Goal: Communication & Community: Answer question/provide support

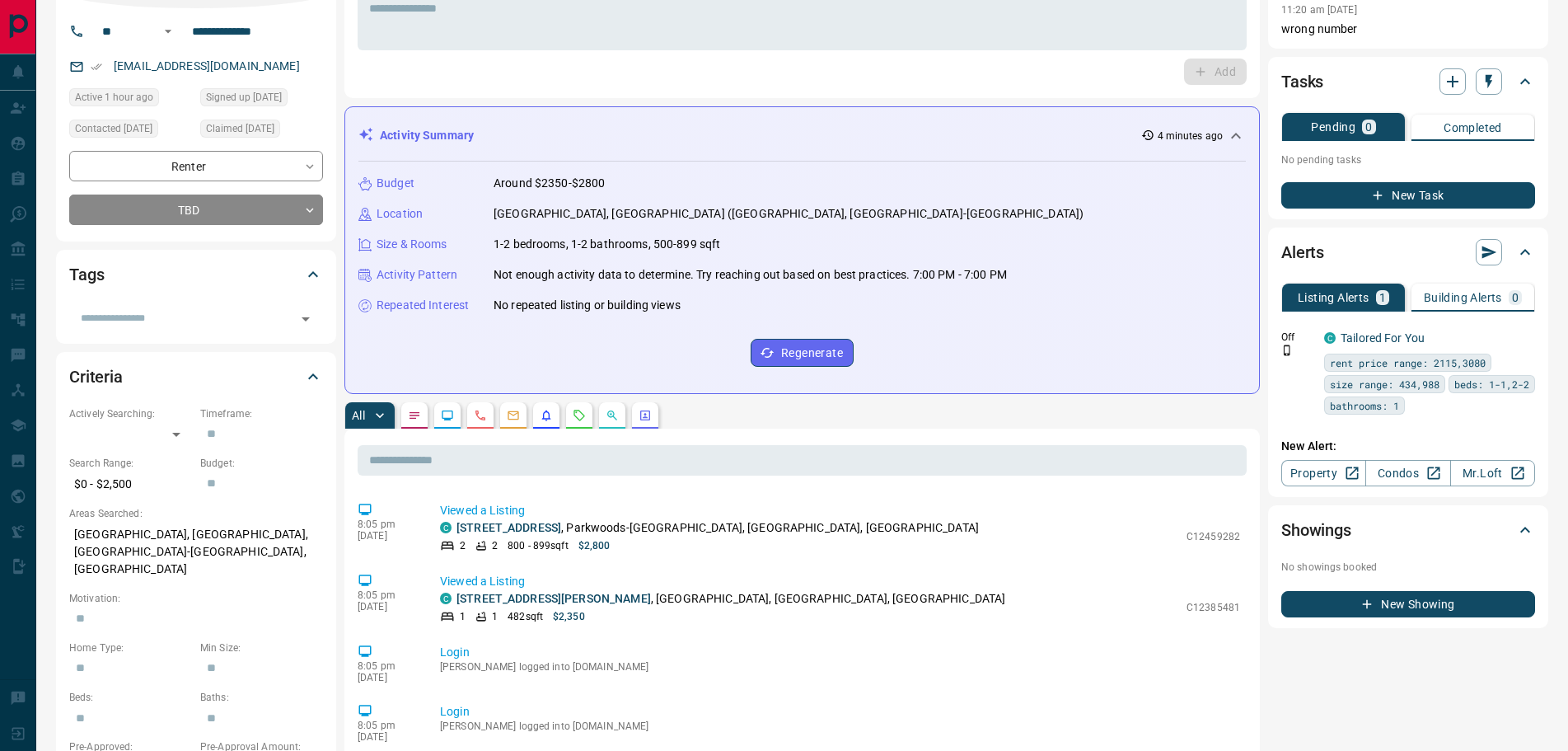
scroll to position [248, 0]
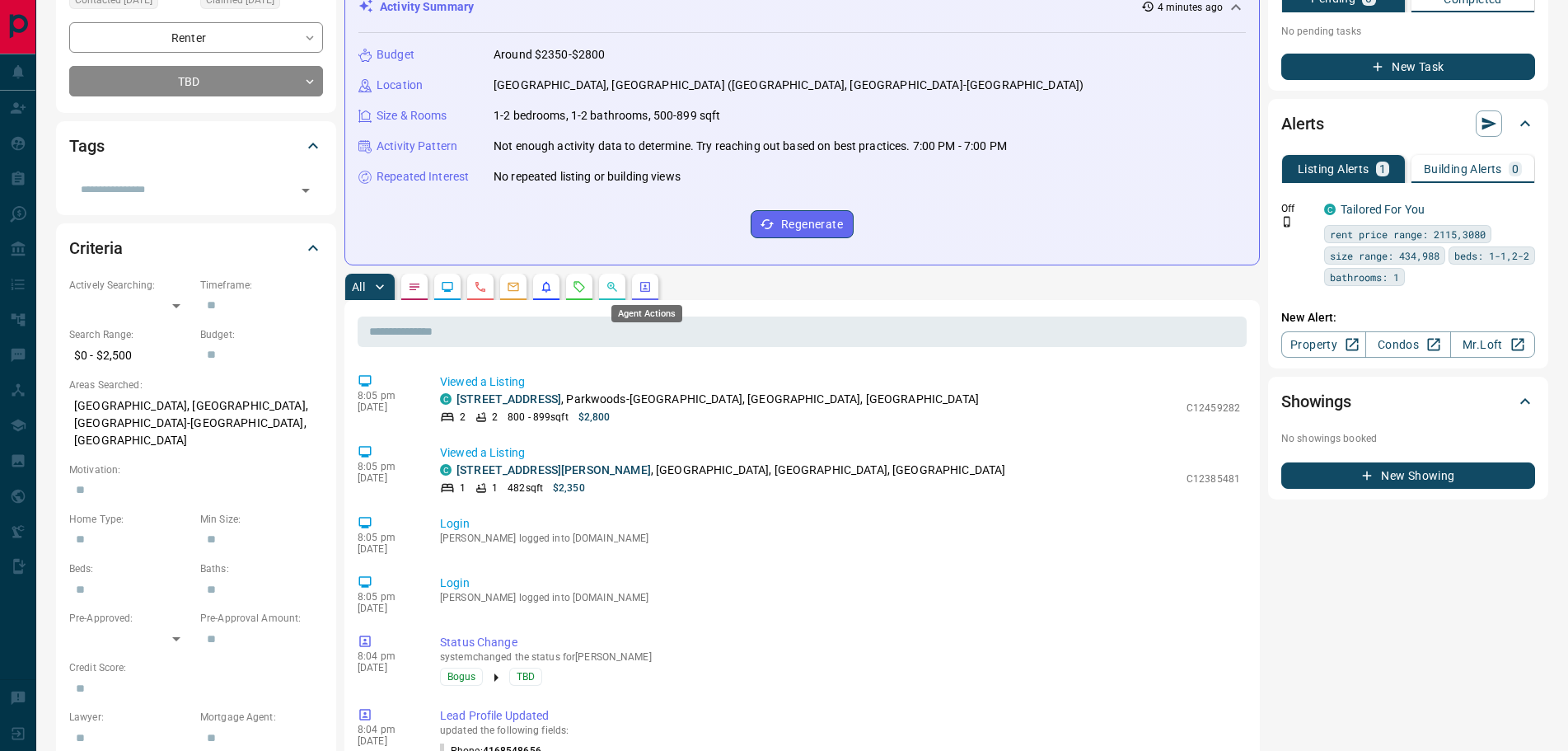
click at [646, 288] on icon "Agent Actions" at bounding box center [646, 288] width 14 height 14
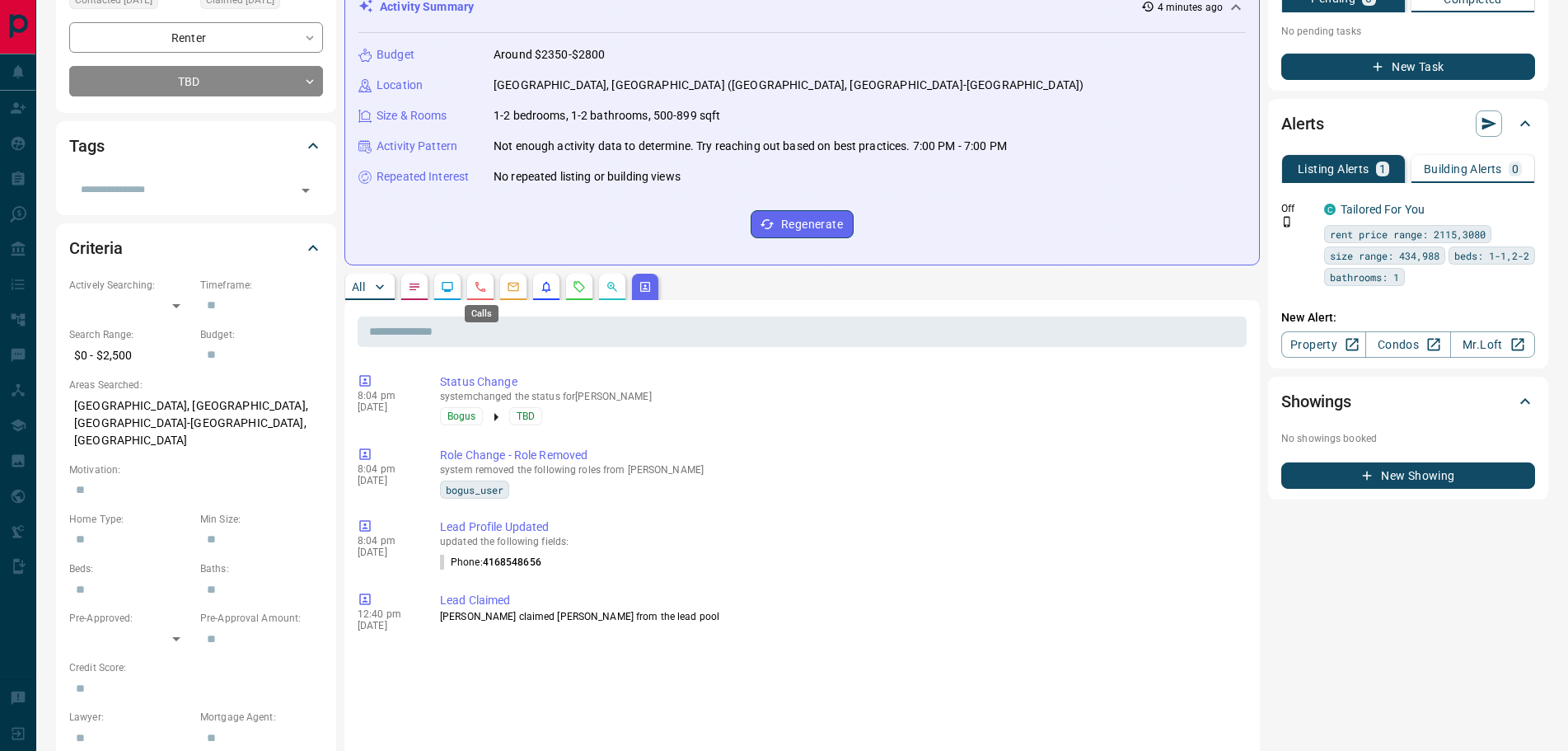
click at [475, 287] on icon "Calls" at bounding box center [481, 288] width 14 height 14
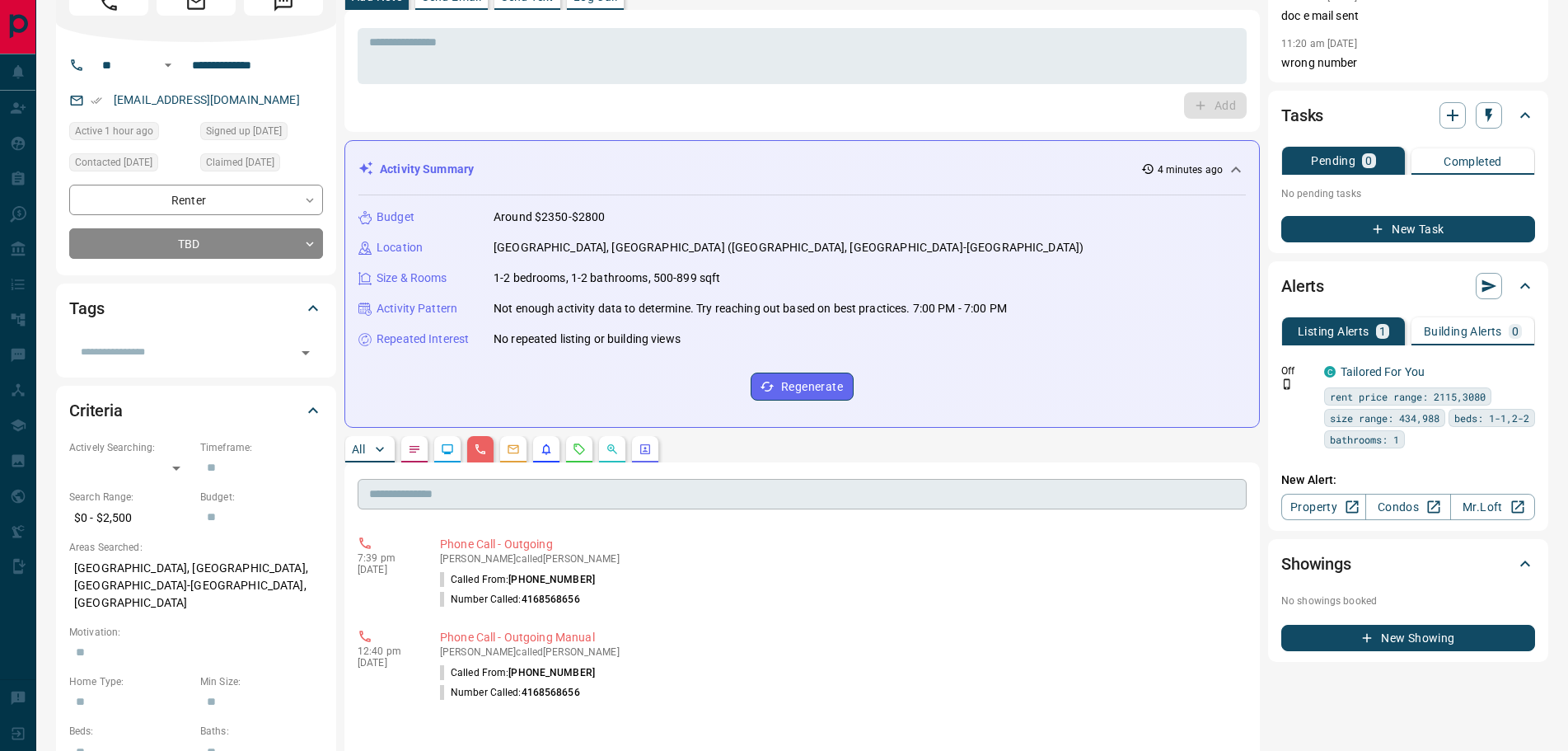
scroll to position [165, 0]
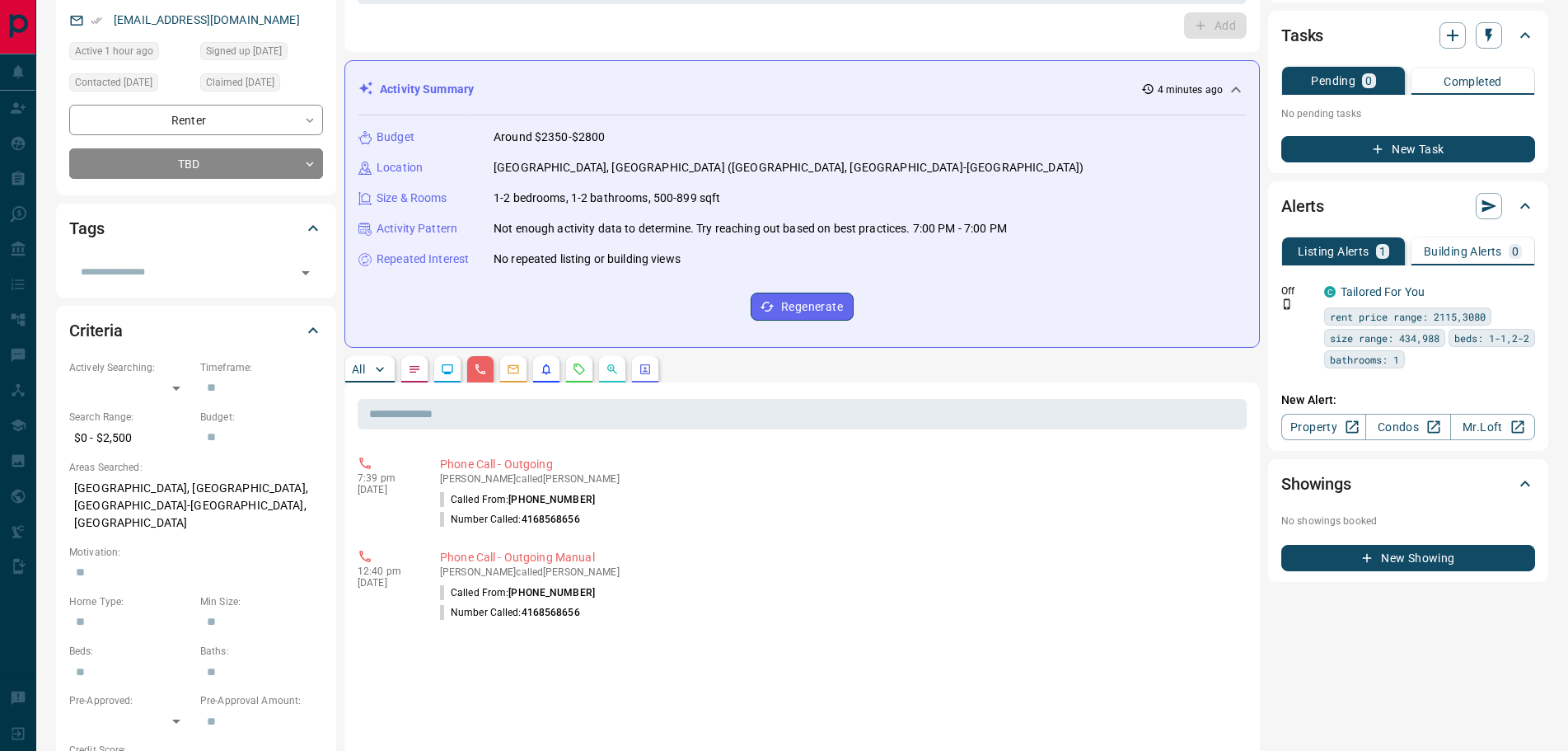
click at [360, 376] on button "All" at bounding box center [370, 369] width 50 height 26
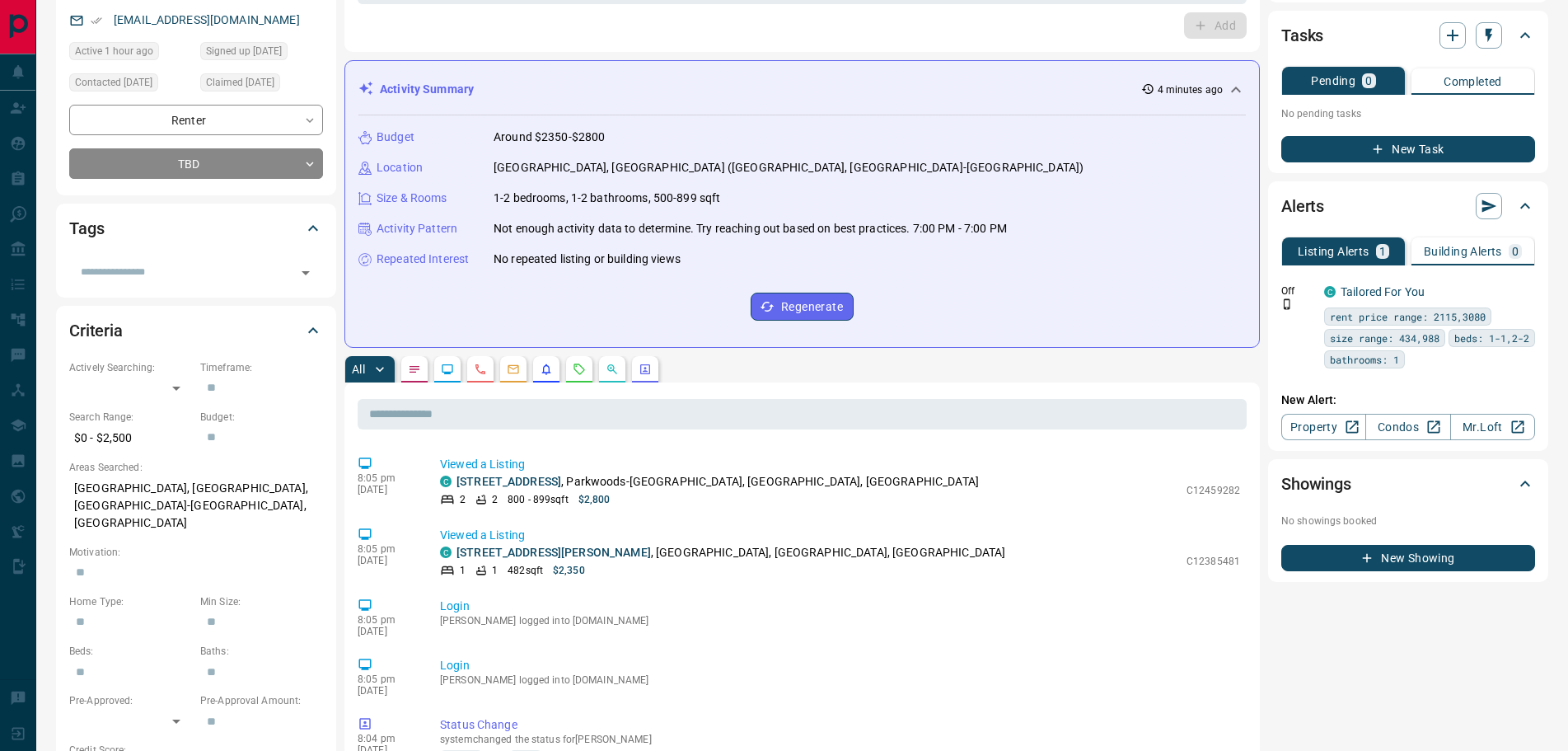
scroll to position [0, 0]
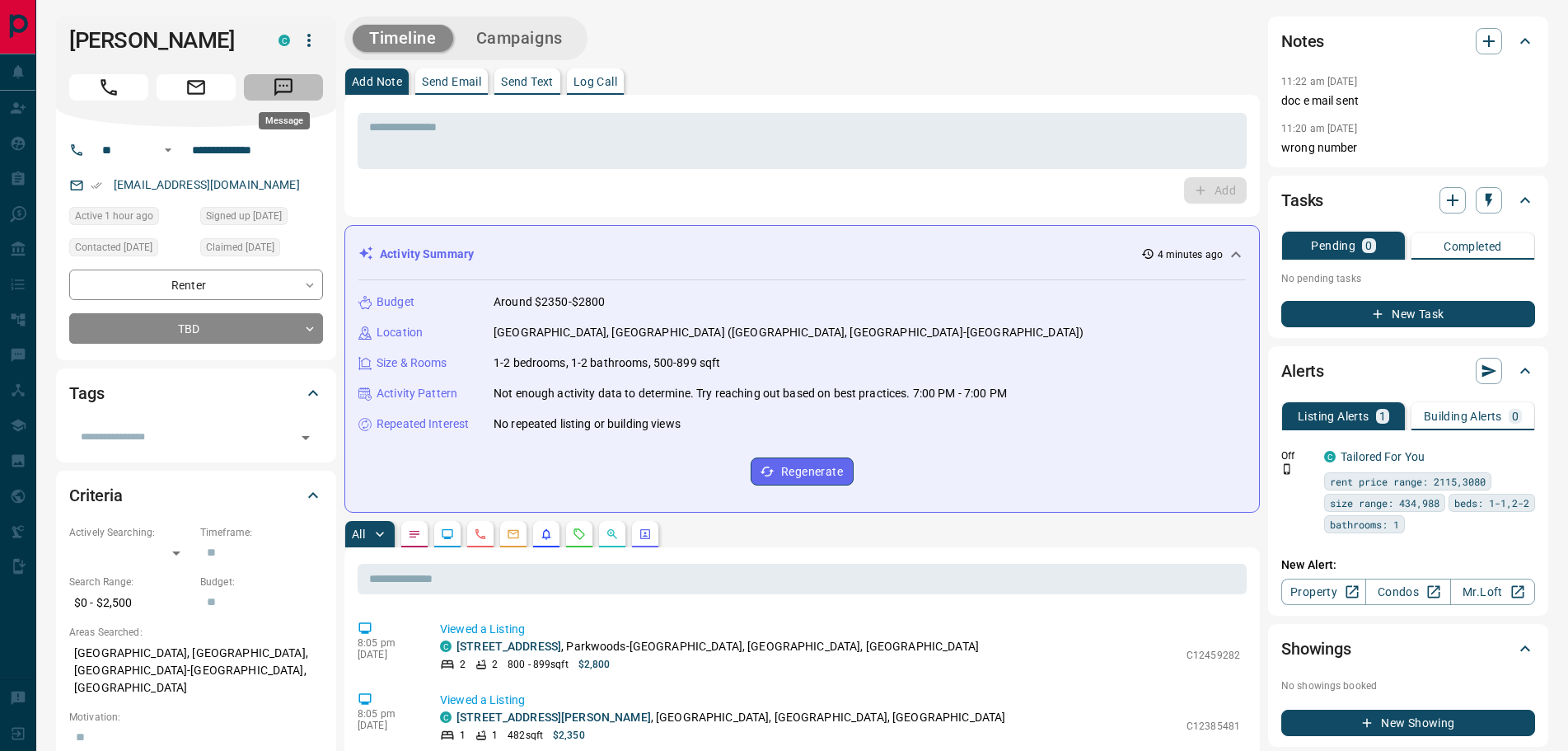
click at [277, 93] on icon "Message" at bounding box center [284, 87] width 18 height 18
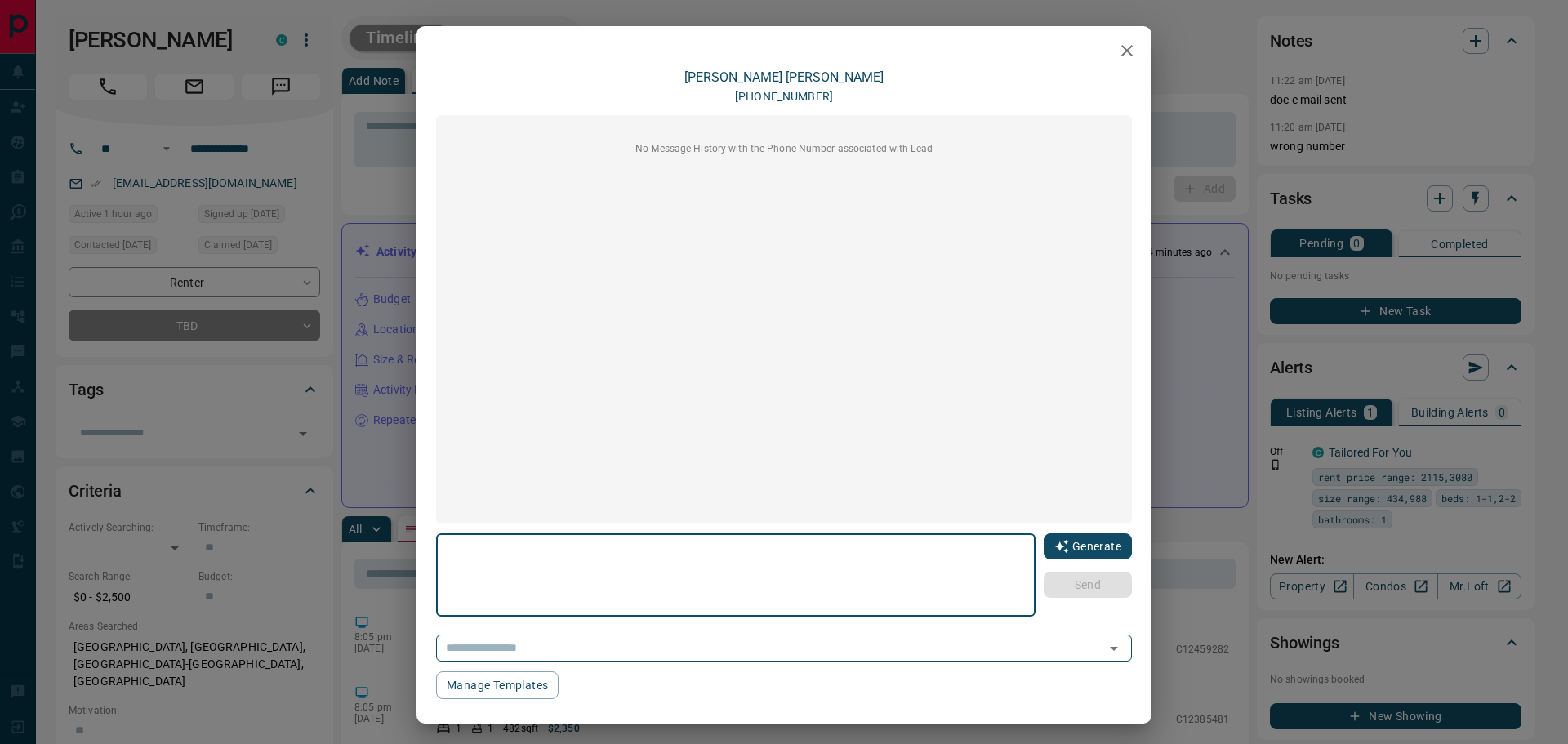
click at [1066, 545] on button "Generate" at bounding box center [1089, 546] width 89 height 26
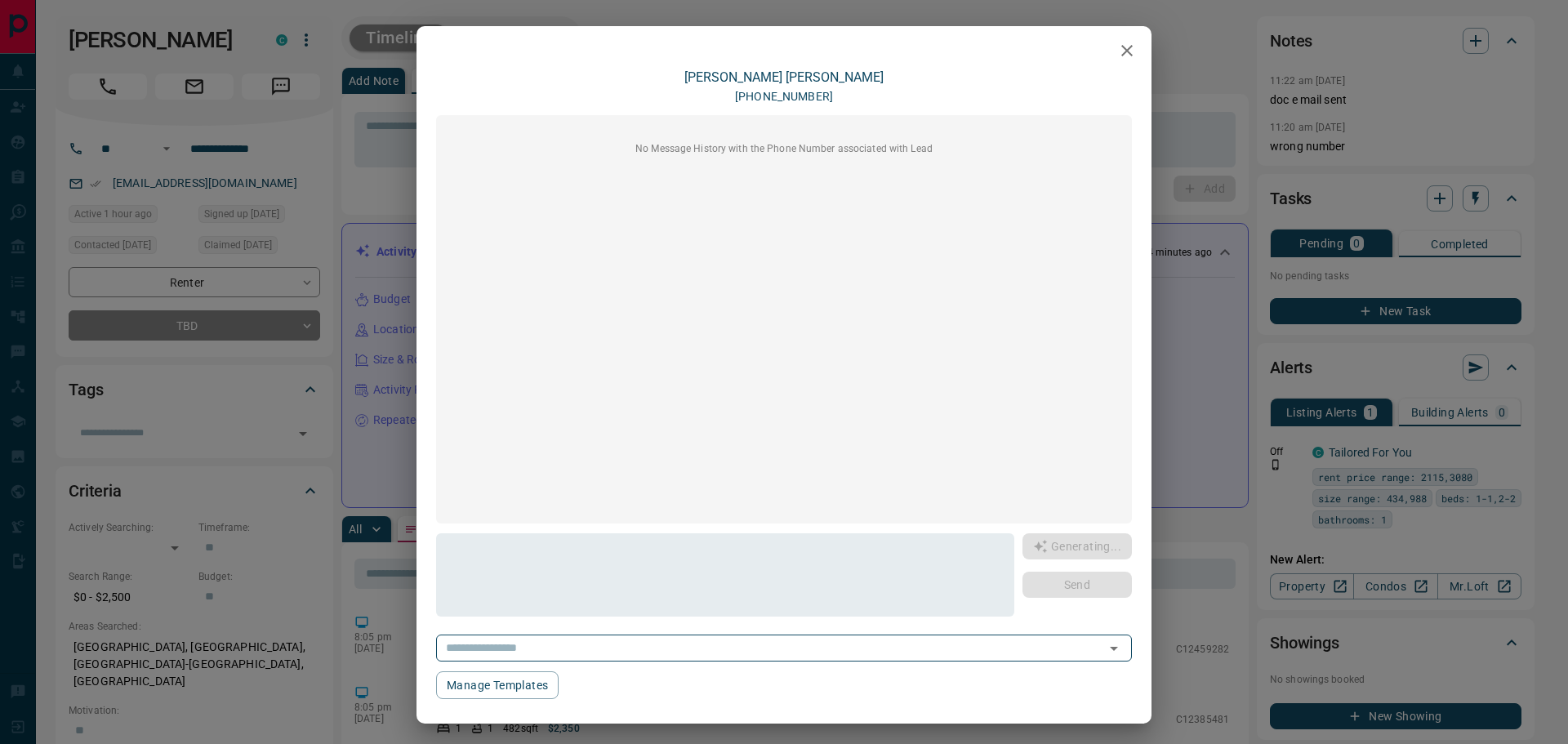
type textarea "**********"
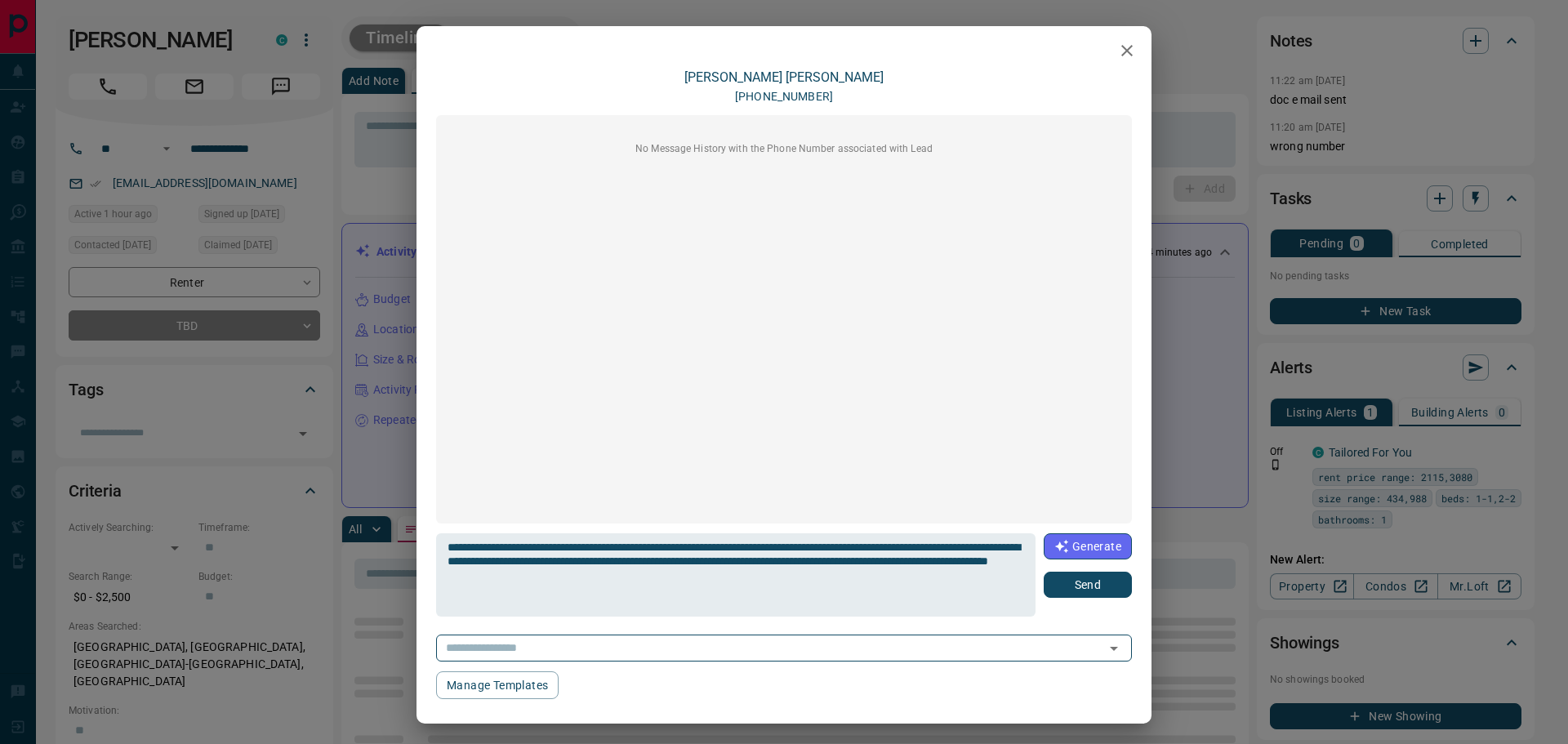
click at [1052, 586] on button "Send" at bounding box center [1089, 584] width 89 height 26
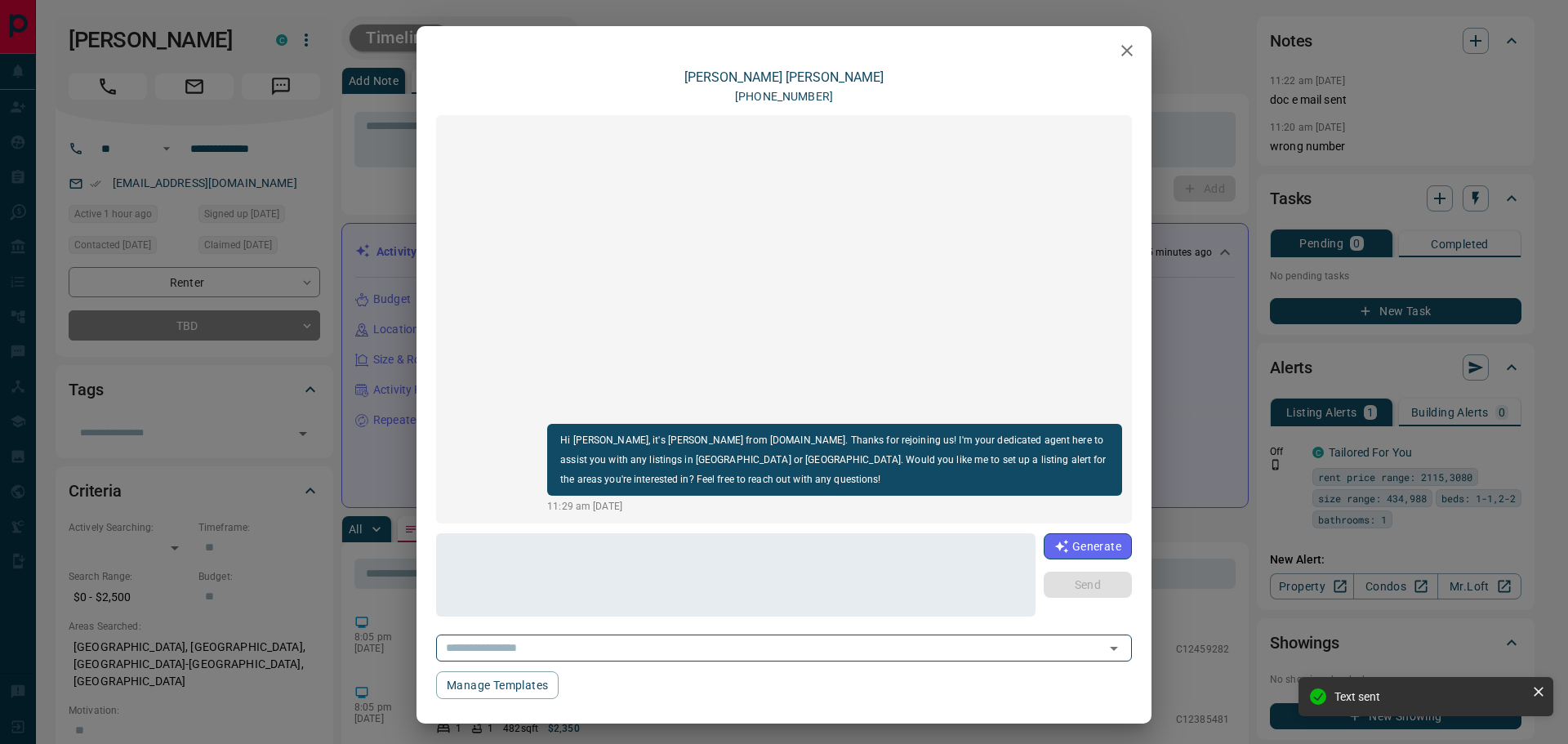
click at [1111, 51] on button "button" at bounding box center [1127, 51] width 33 height 33
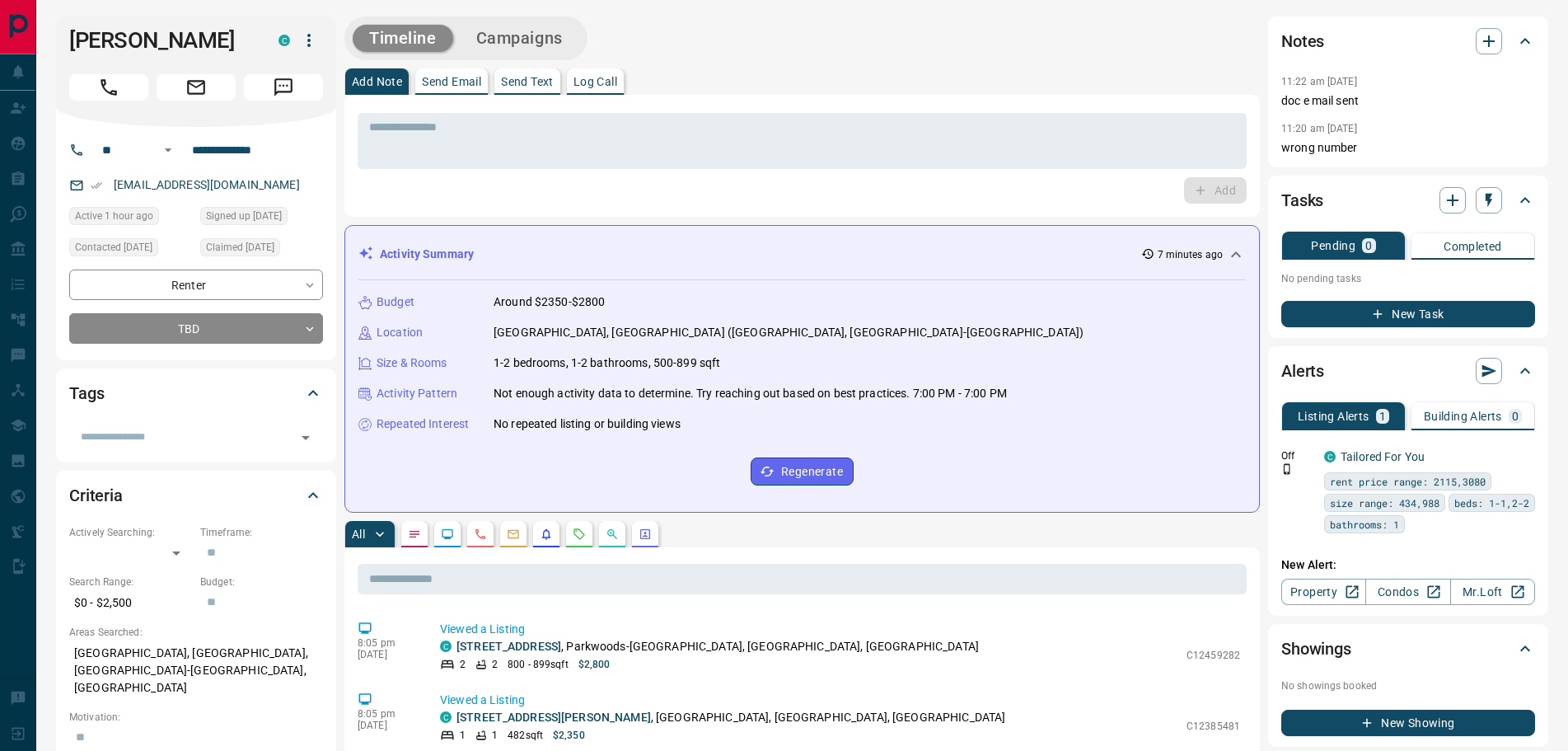
click at [286, 81] on icon "Message" at bounding box center [284, 87] width 21 height 21
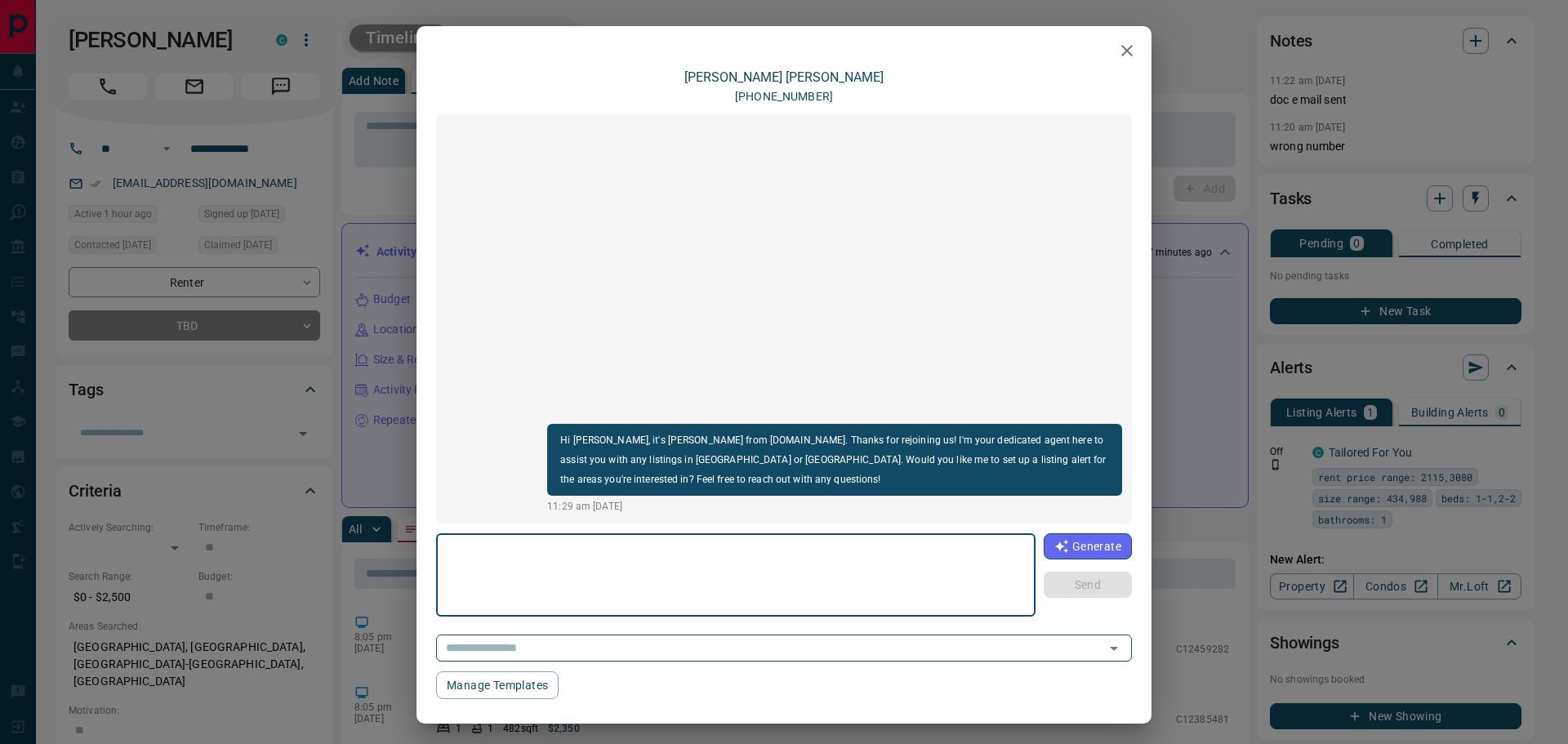
click at [1118, 51] on icon "button" at bounding box center [1127, 50] width 19 height 19
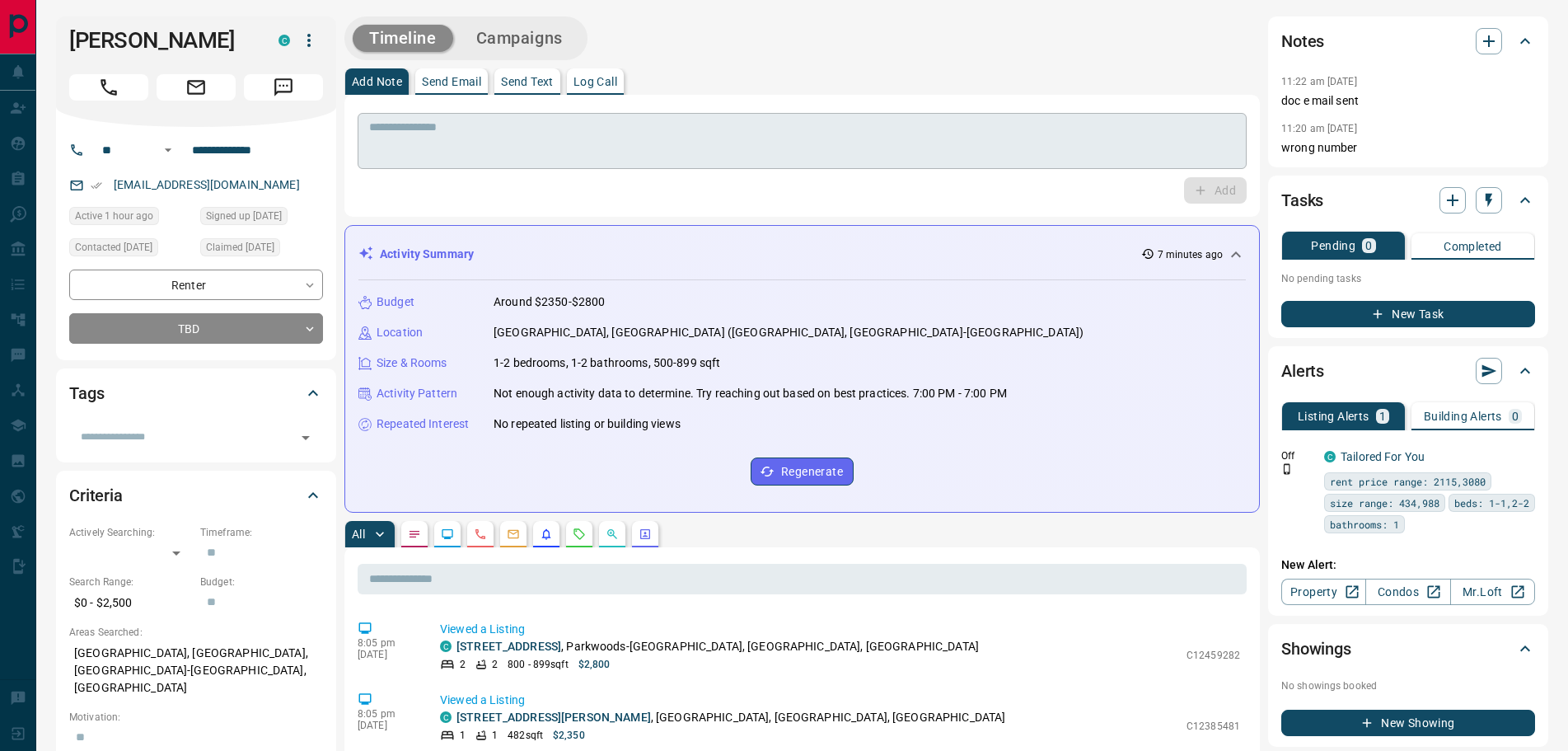
click at [493, 139] on textarea at bounding box center [802, 141] width 866 height 42
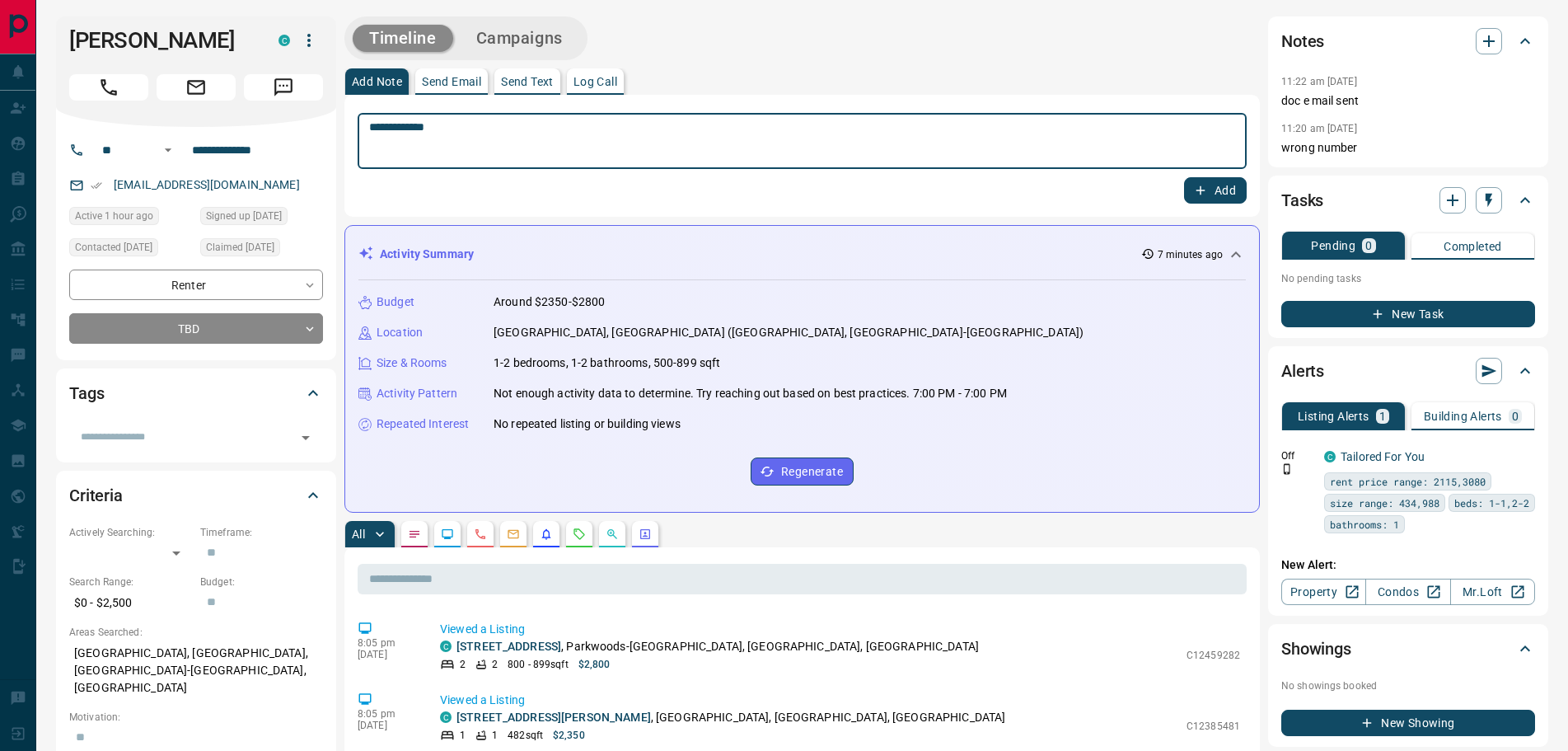
type textarea "**********"
click at [1210, 189] on button "Add" at bounding box center [1215, 189] width 62 height 26
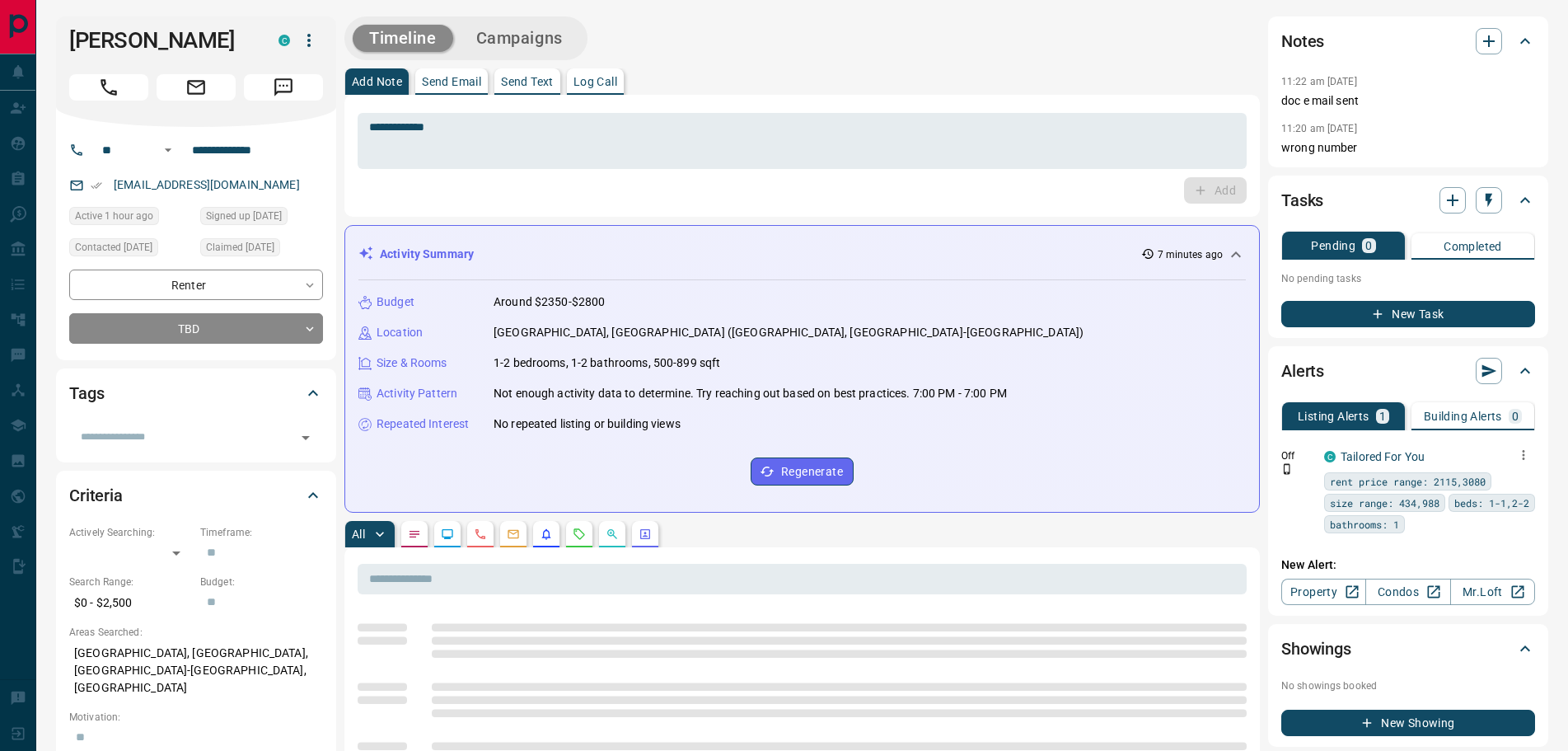
click at [1521, 455] on icon "button" at bounding box center [1522, 455] width 15 height 15
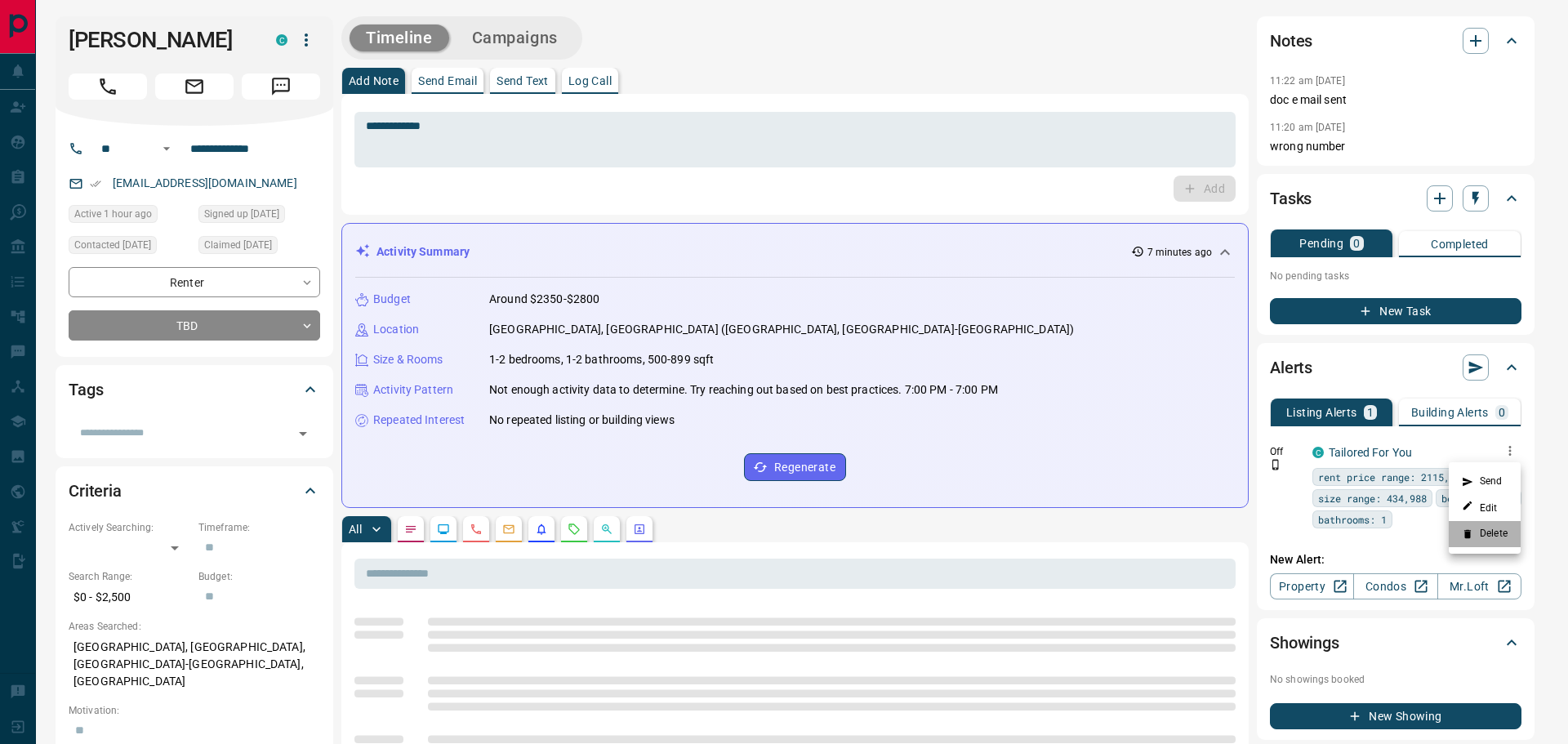
click at [1472, 535] on icon at bounding box center [1468, 534] width 12 height 12
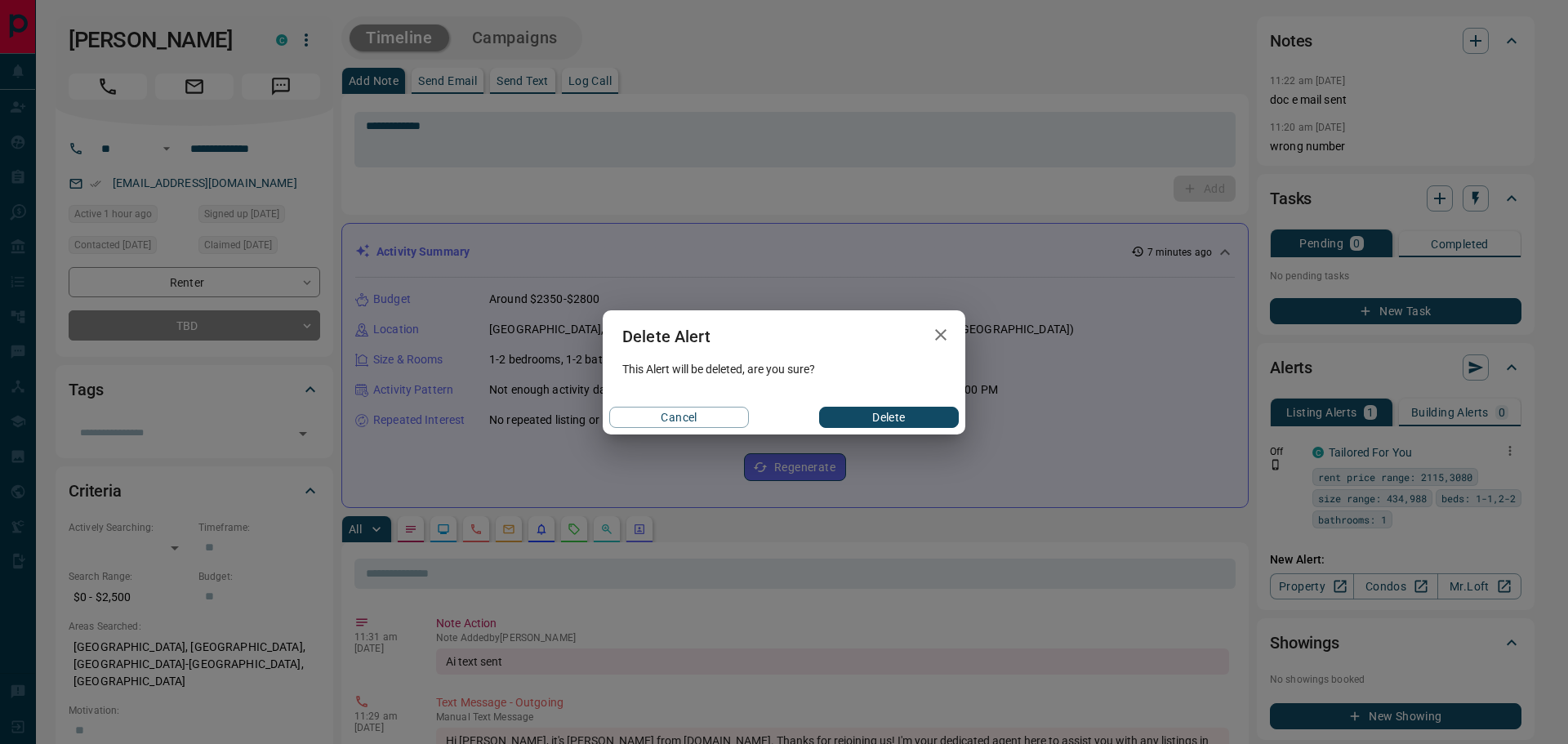
click at [909, 413] on button "Delete" at bounding box center [888, 418] width 140 height 21
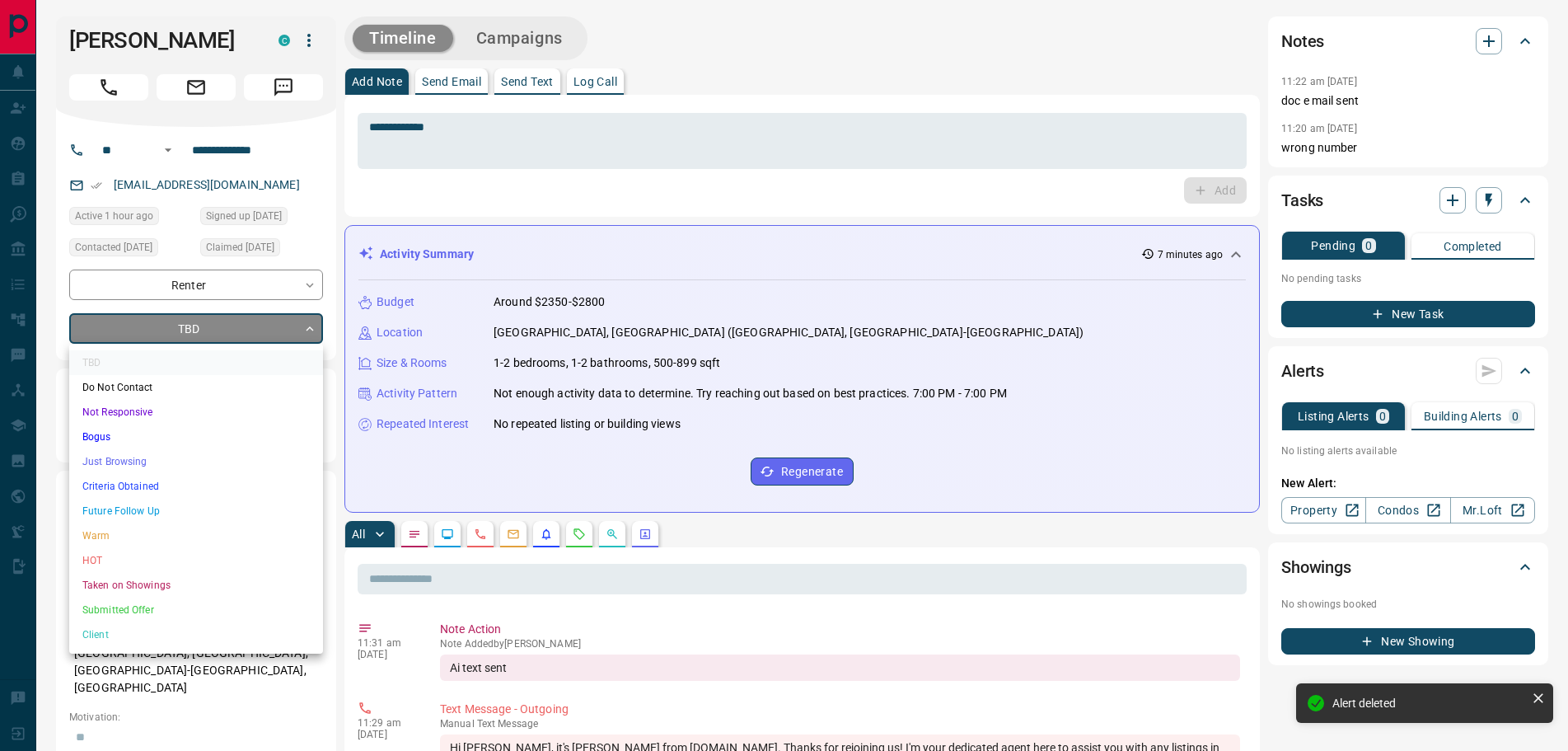
drag, startPoint x: 269, startPoint y: 326, endPoint x: 242, endPoint y: 353, distance: 38.2
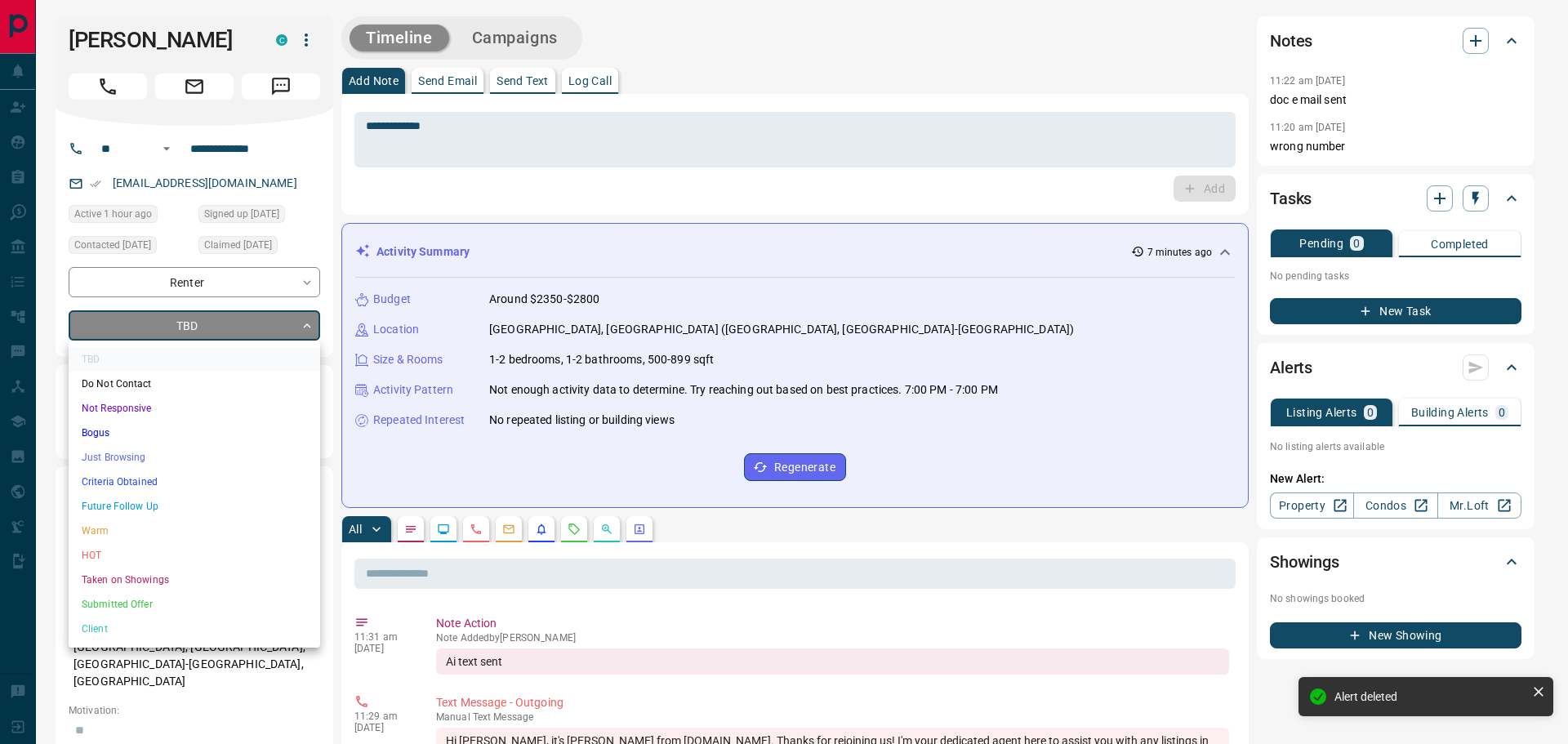
click at [134, 500] on li "Future Follow Up" at bounding box center [193, 505] width 251 height 24
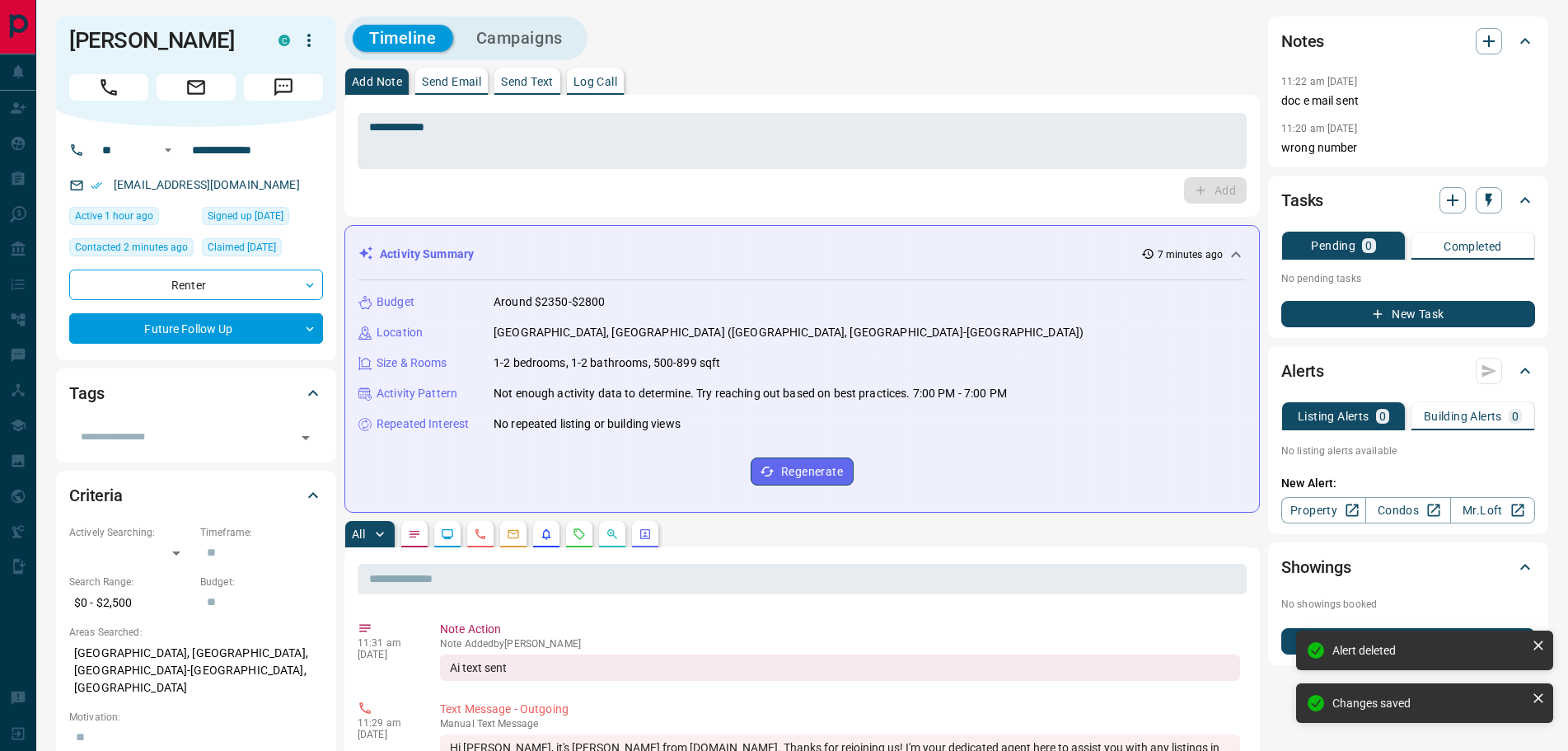
type input "*"
click at [1492, 199] on icon "button" at bounding box center [1488, 200] width 17 height 17
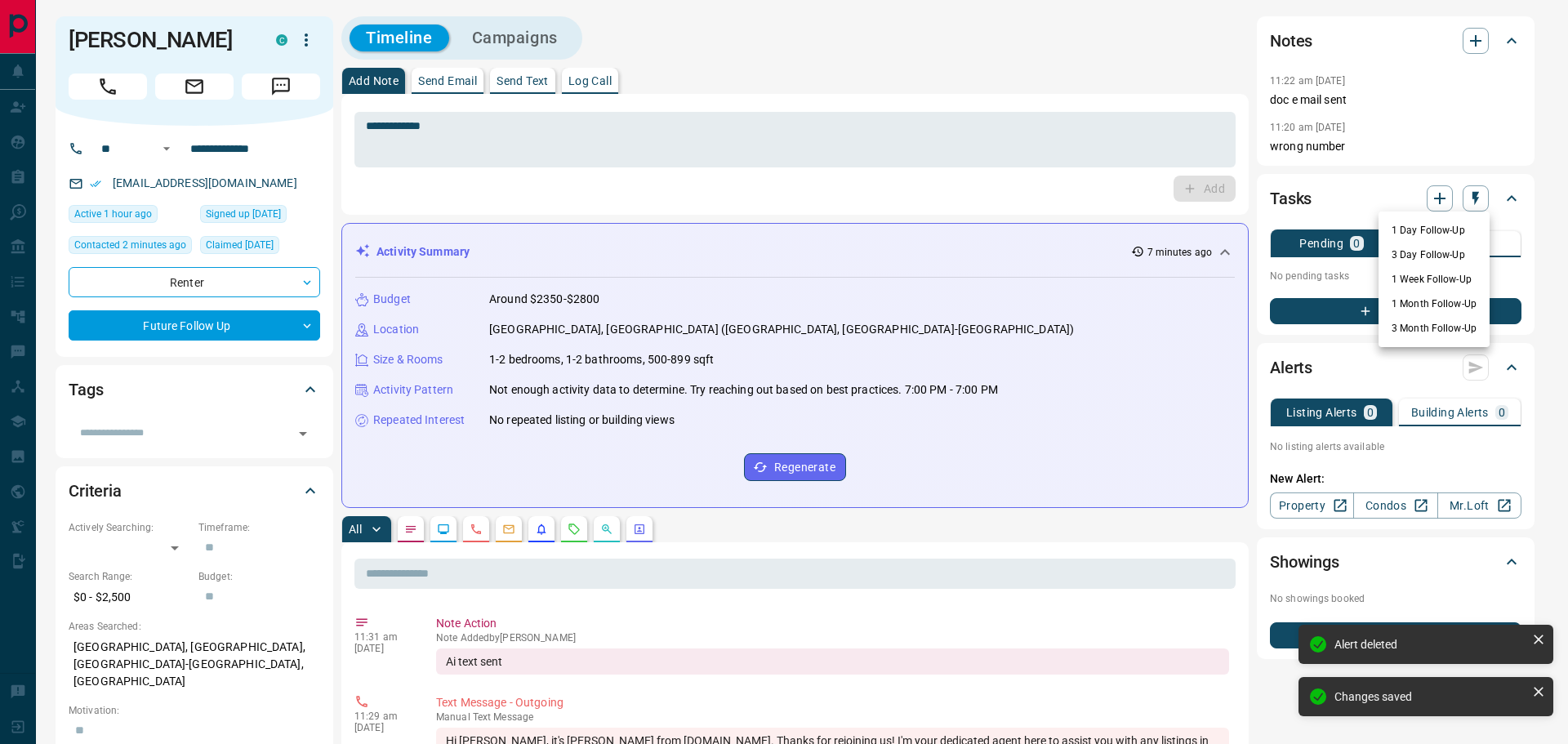
click at [1422, 259] on li "3 Day Follow-Up" at bounding box center [1433, 254] width 111 height 24
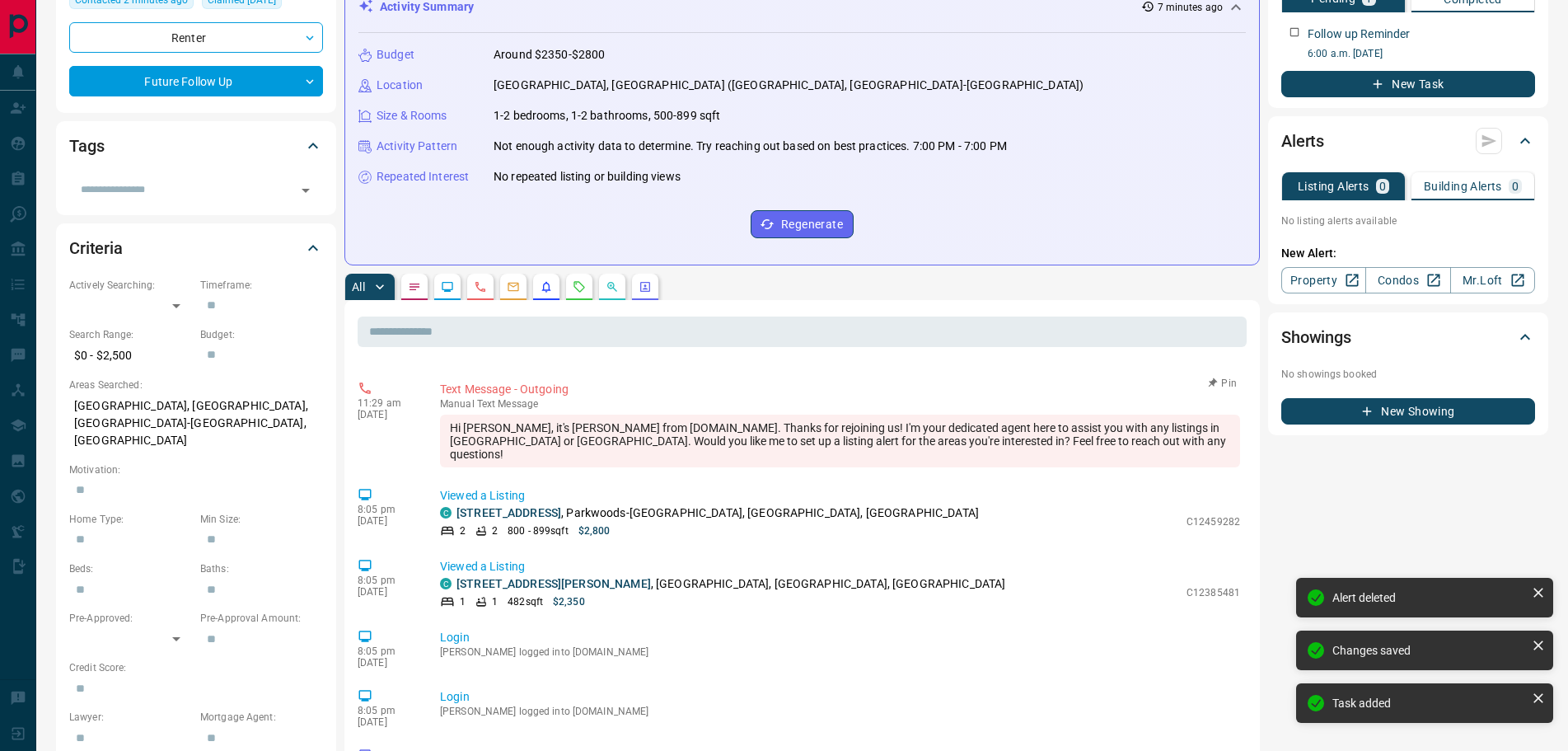
scroll to position [248, 0]
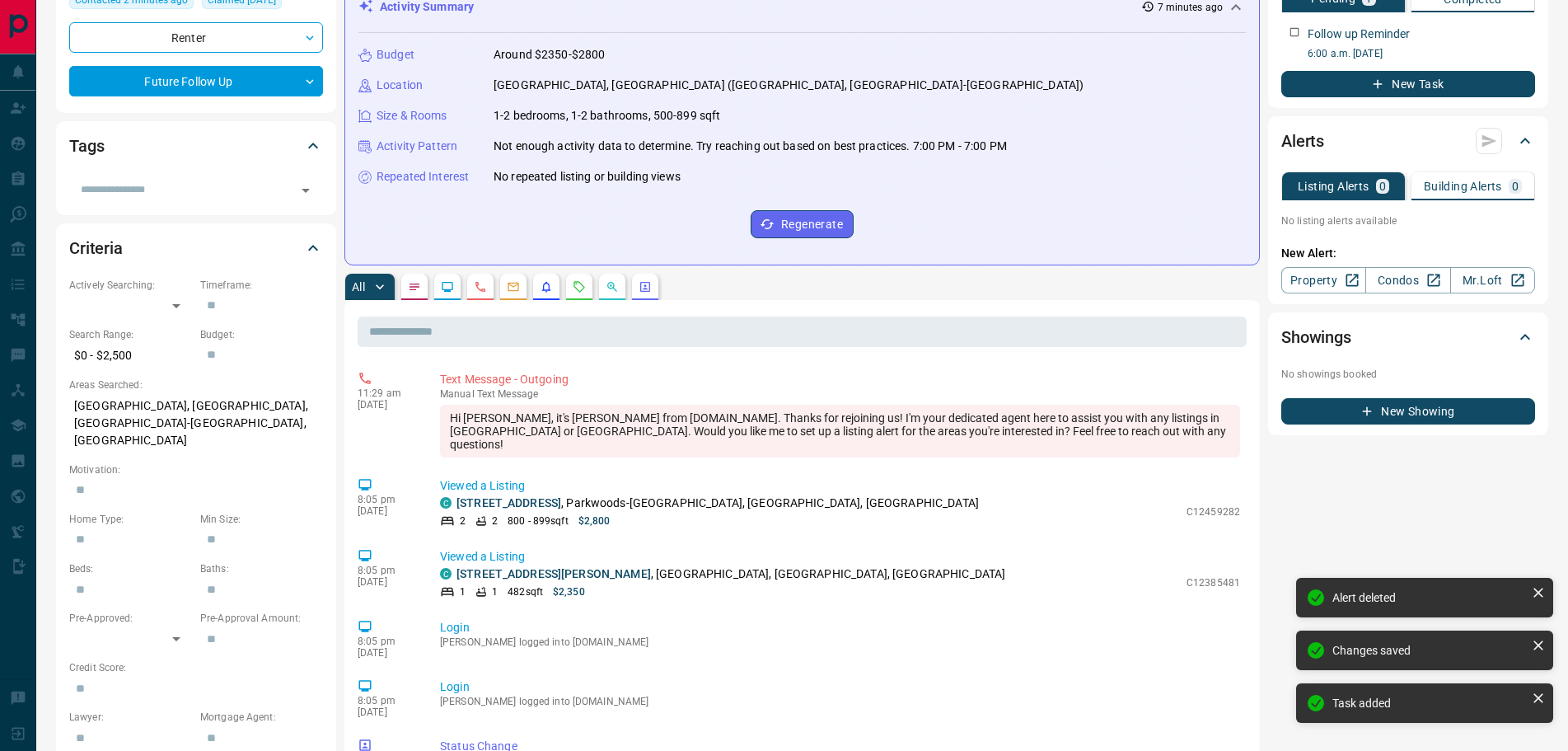
click at [439, 289] on button "button" at bounding box center [447, 287] width 26 height 26
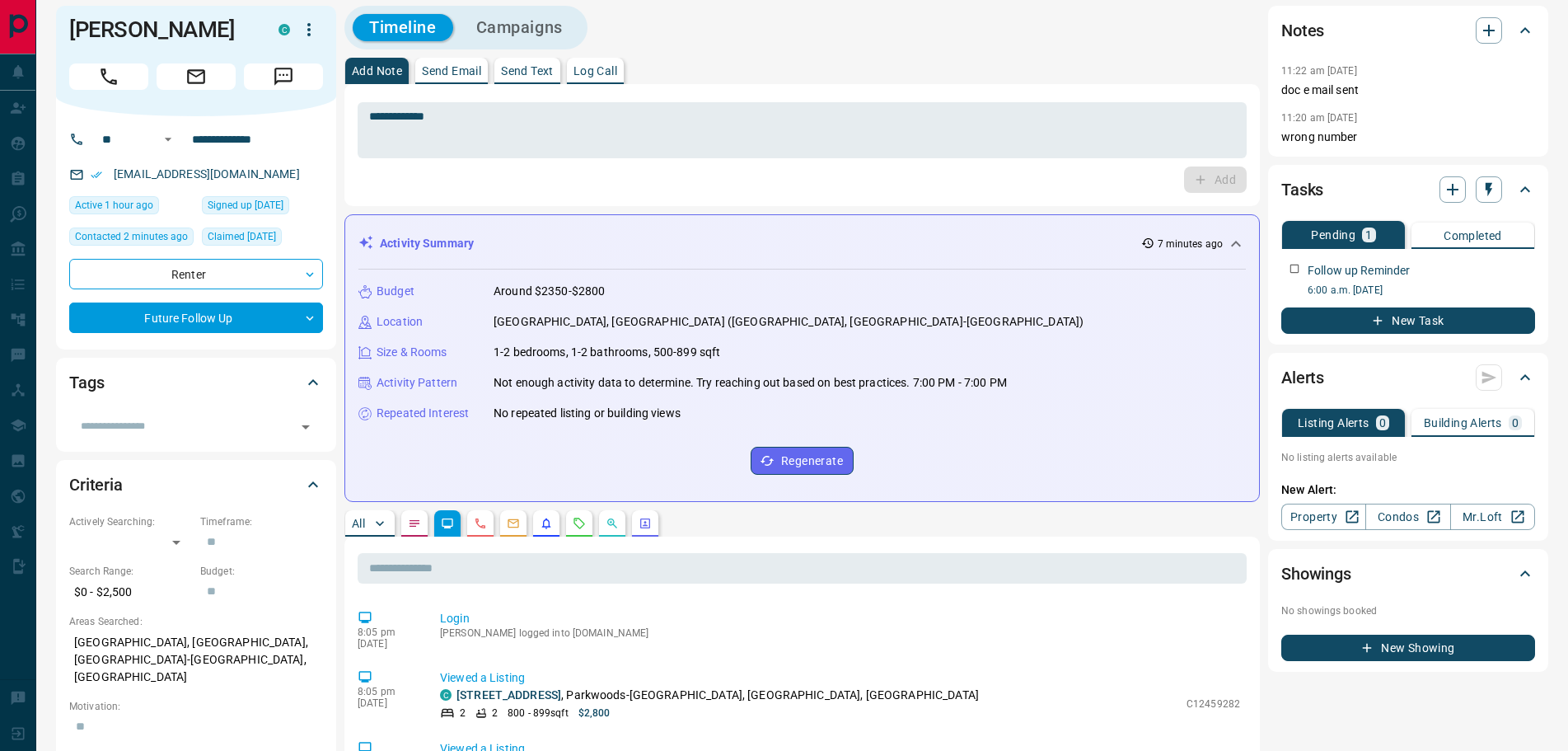
scroll to position [0, 0]
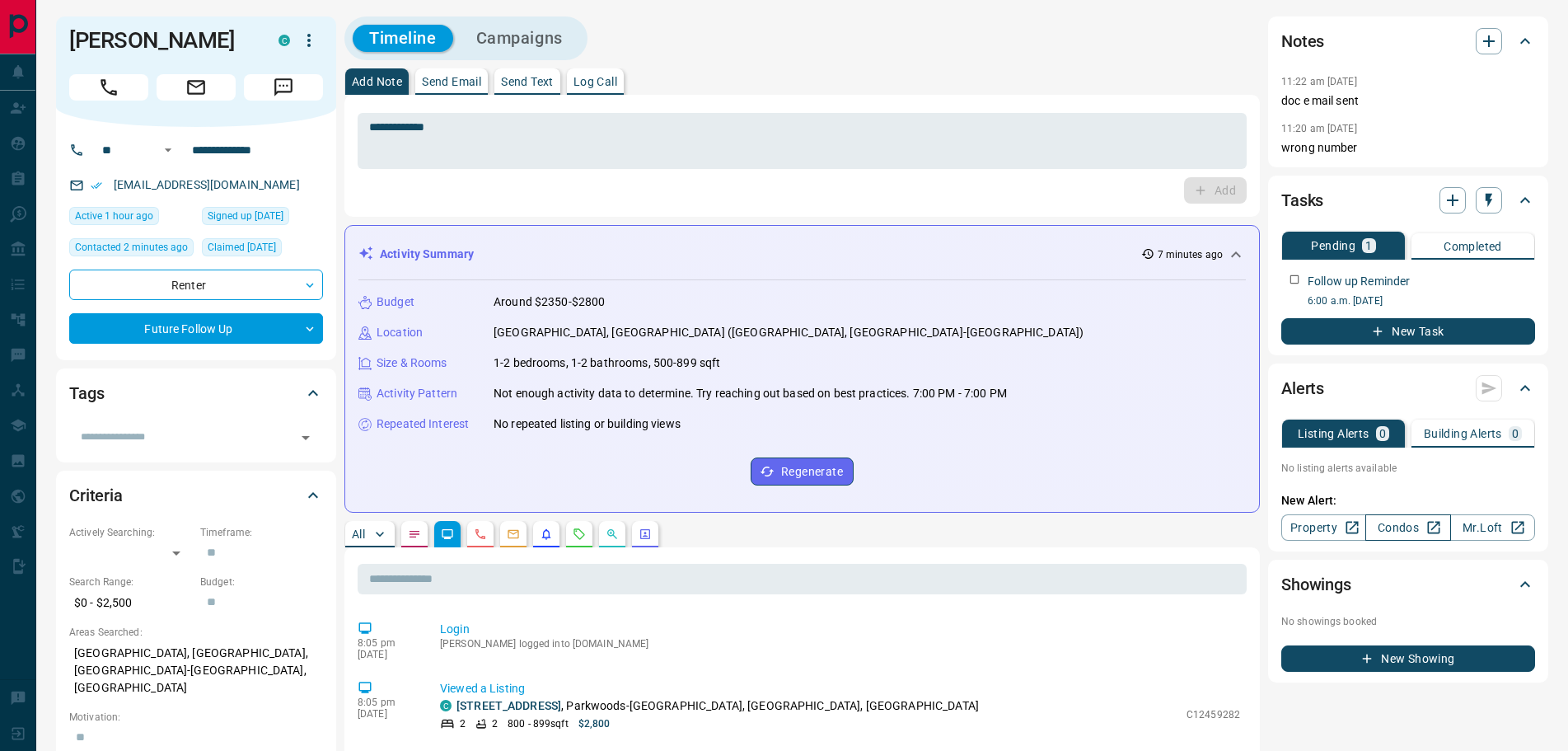
click at [1401, 526] on link "Condos" at bounding box center [1407, 528] width 84 height 26
